Goal: Information Seeking & Learning: Understand process/instructions

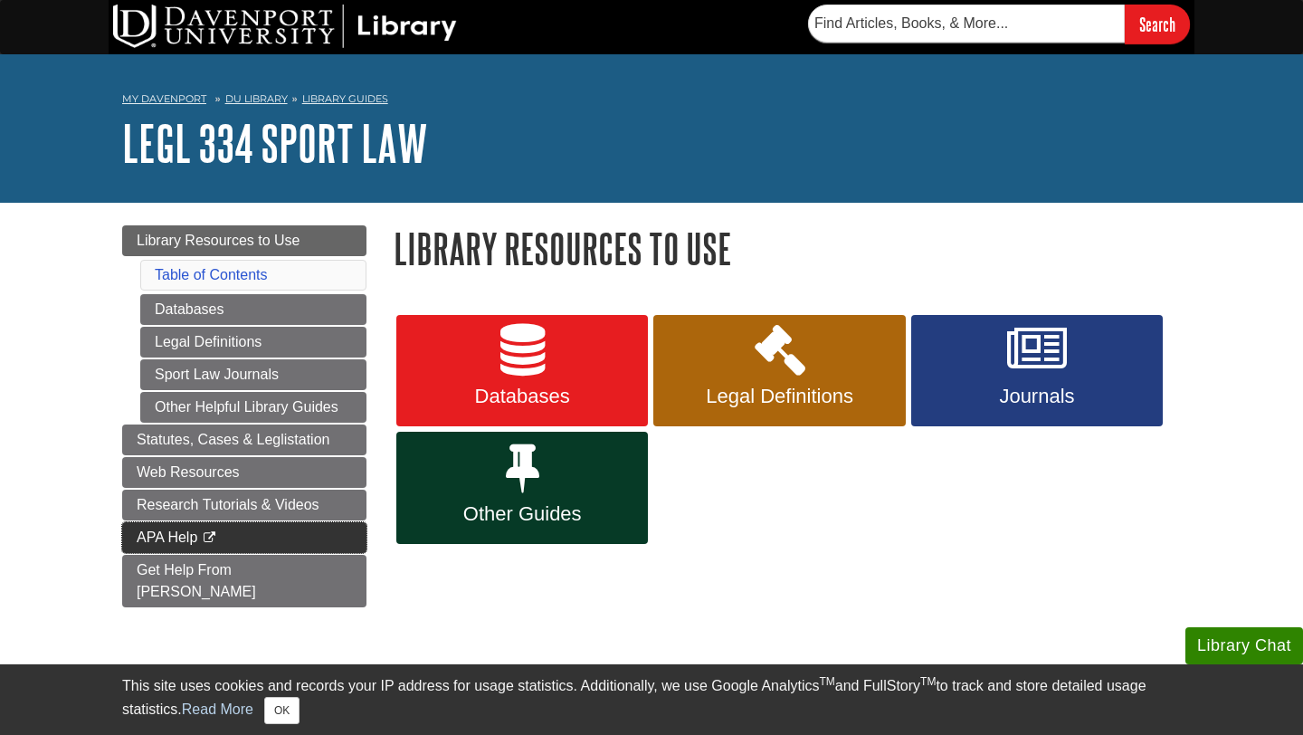
click at [174, 545] on span "APA Help" at bounding box center [167, 536] width 61 height 15
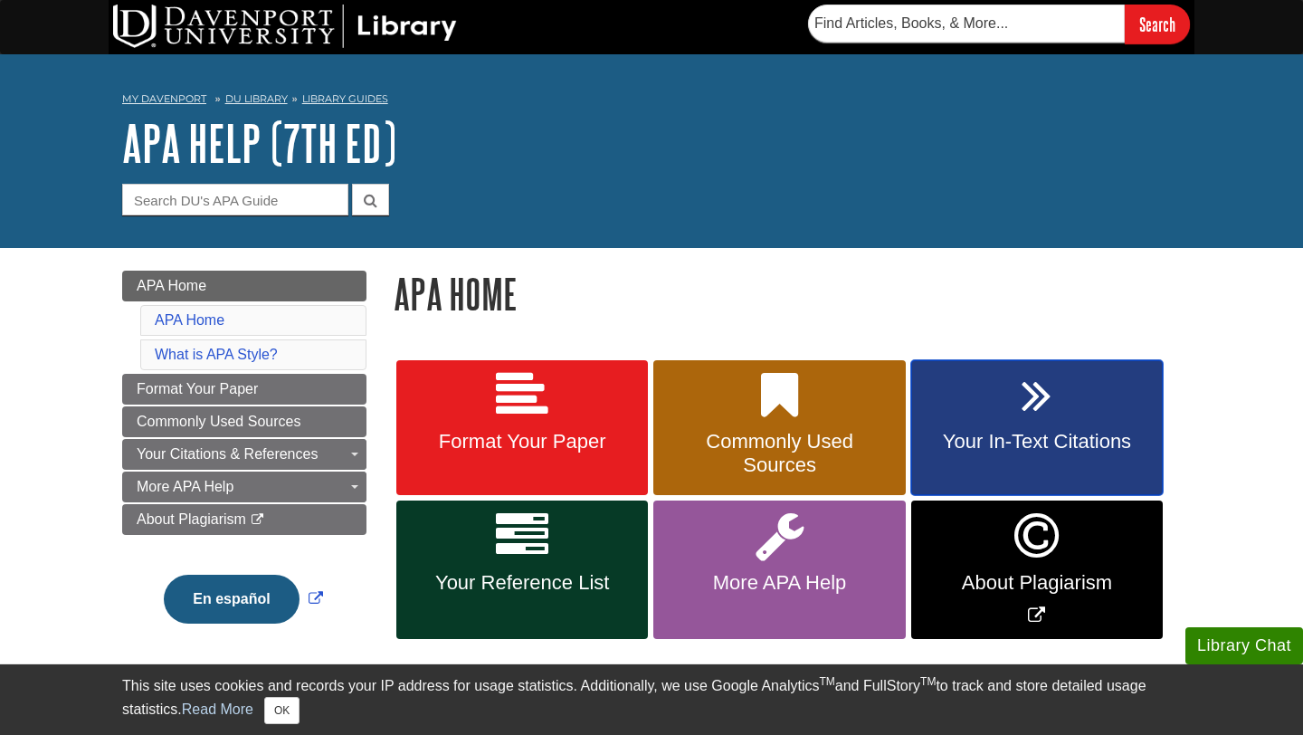
click at [1023, 425] on link "Your In-Text Citations" at bounding box center [1036, 428] width 251 height 136
